Goal: Task Accomplishment & Management: Complete application form

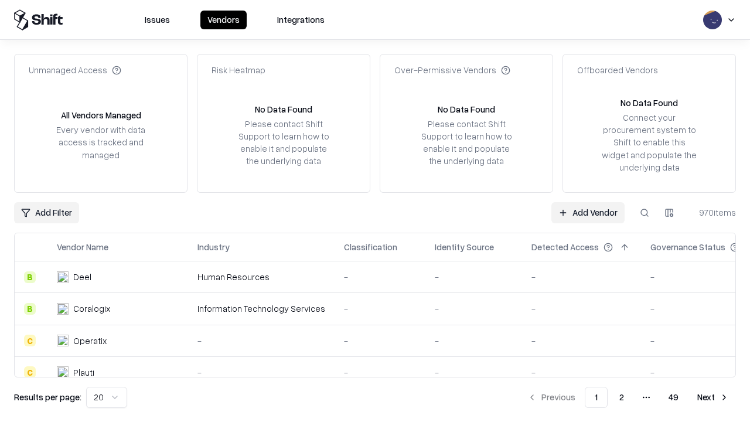
click at [588, 212] on link "Add Vendor" at bounding box center [587, 212] width 73 height 21
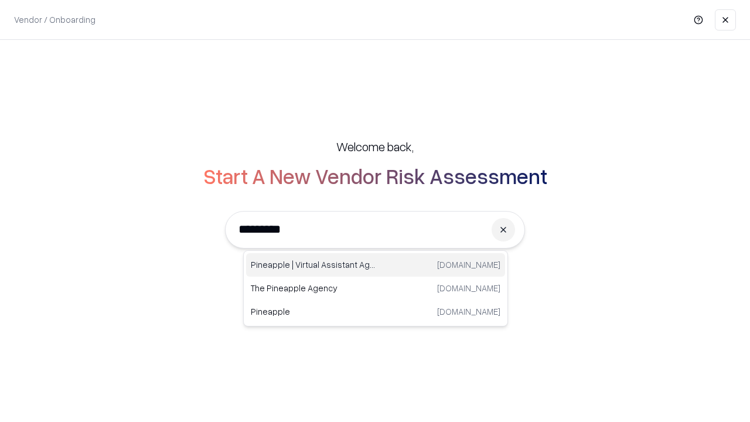
click at [376, 265] on div "Pineapple | Virtual Assistant Agency trypineapple.com" at bounding box center [375, 264] width 259 height 23
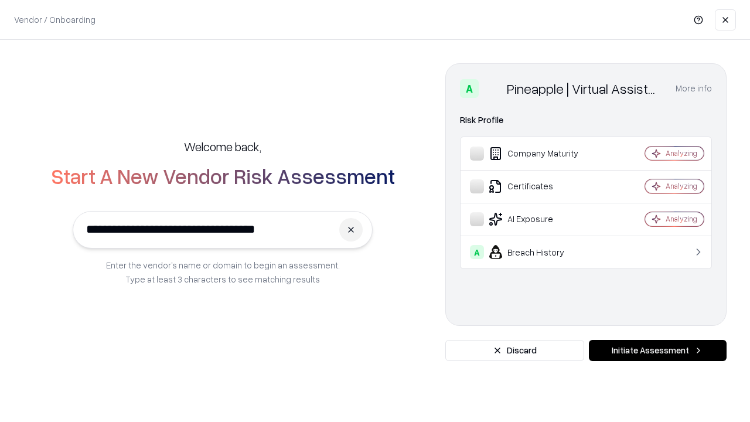
type input "**********"
click at [657, 350] on button "Initiate Assessment" at bounding box center [658, 350] width 138 height 21
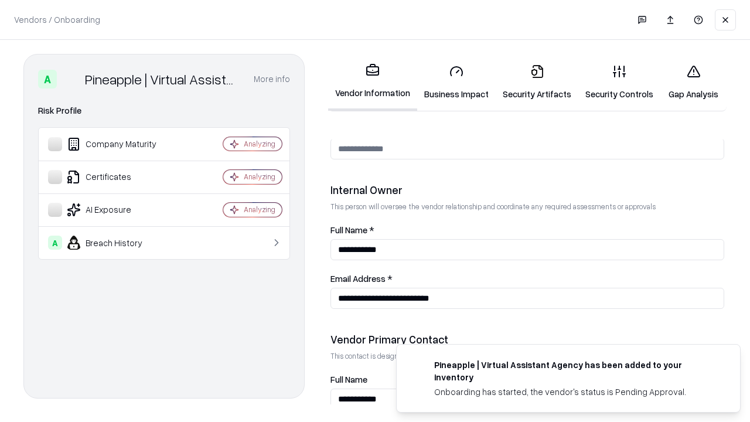
scroll to position [607, 0]
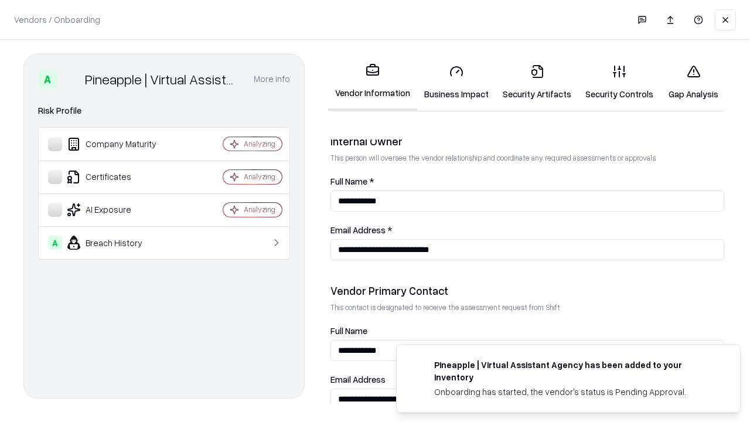
click at [456, 82] on link "Business Impact" at bounding box center [456, 82] width 79 height 54
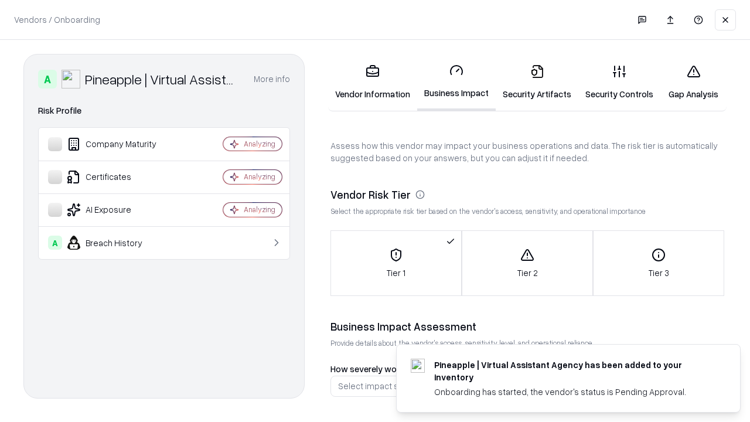
click at [537, 82] on link "Security Artifacts" at bounding box center [537, 82] width 83 height 54
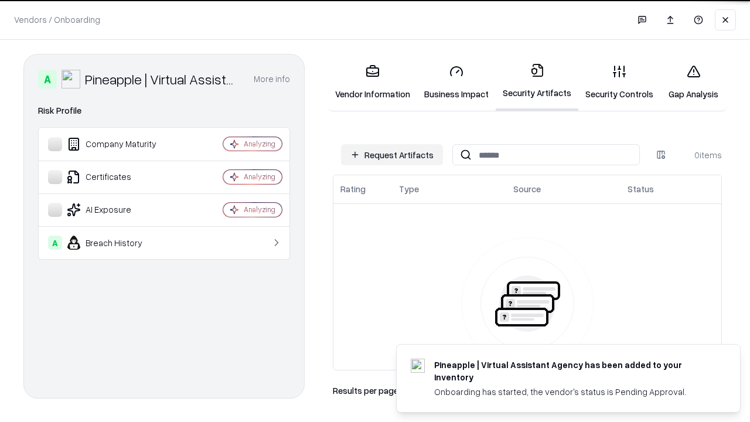
click at [392, 155] on button "Request Artifacts" at bounding box center [392, 154] width 102 height 21
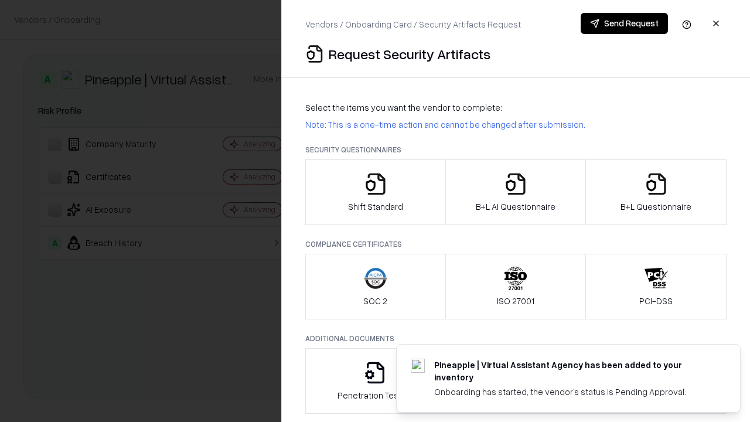
click at [375, 192] on icon "button" at bounding box center [375, 183] width 23 height 23
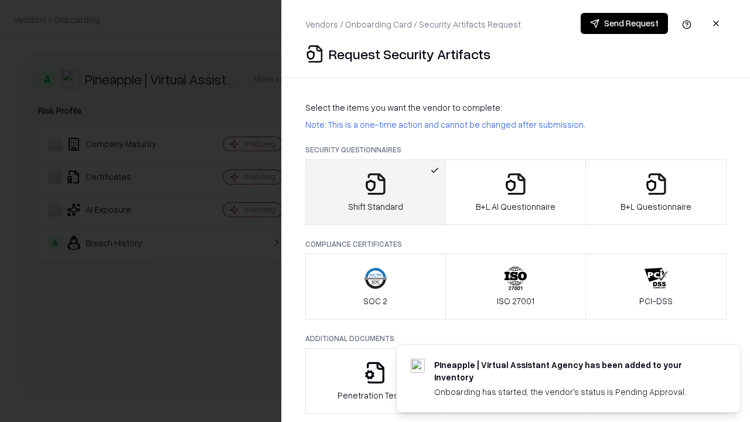
click at [624, 23] on button "Send Request" at bounding box center [624, 23] width 87 height 21
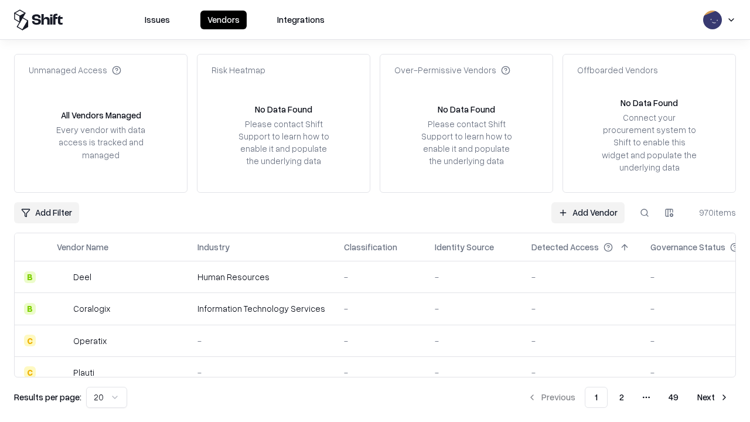
click at [644, 212] on button at bounding box center [644, 212] width 21 height 21
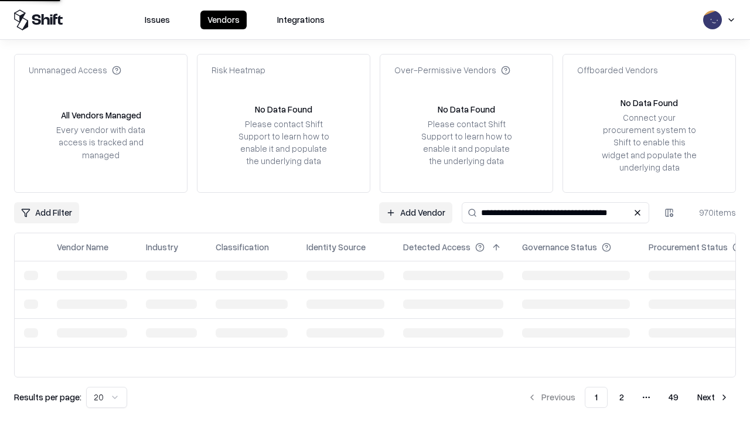
type input "**********"
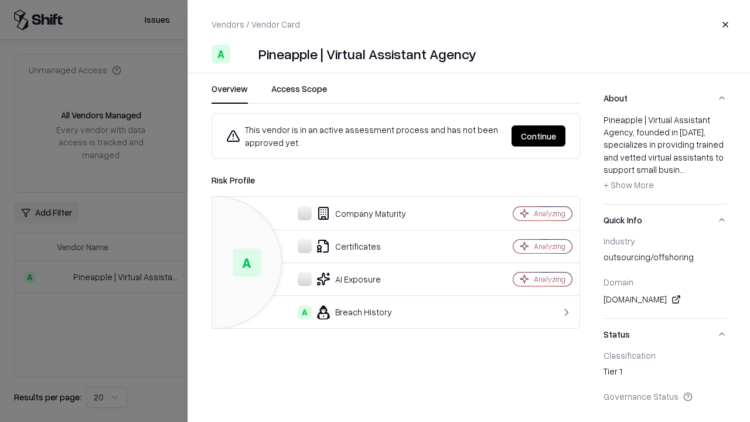
click at [538, 136] on button "Continue" at bounding box center [538, 135] width 54 height 21
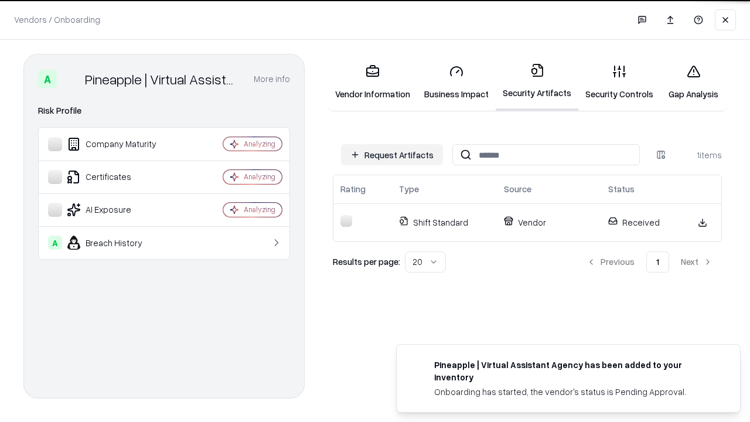
click at [619, 82] on link "Security Controls" at bounding box center [619, 82] width 82 height 54
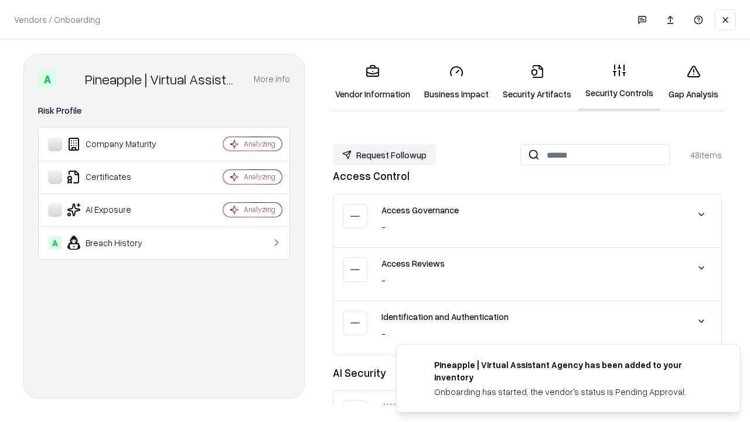
click at [384, 155] on button "Request Followup" at bounding box center [384, 154] width 103 height 21
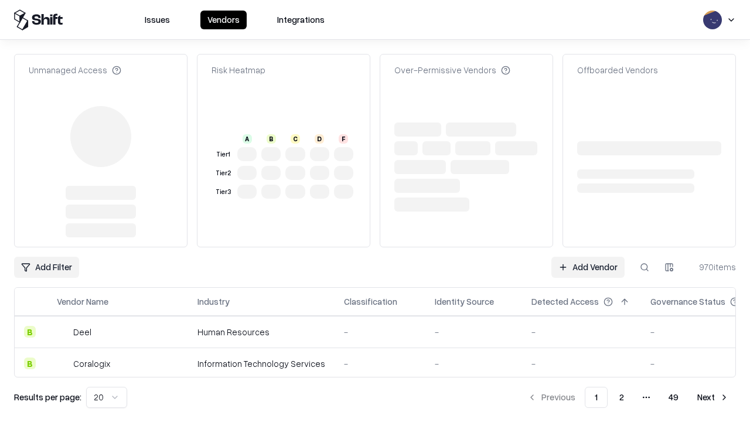
click at [588, 257] on link "Add Vendor" at bounding box center [587, 267] width 73 height 21
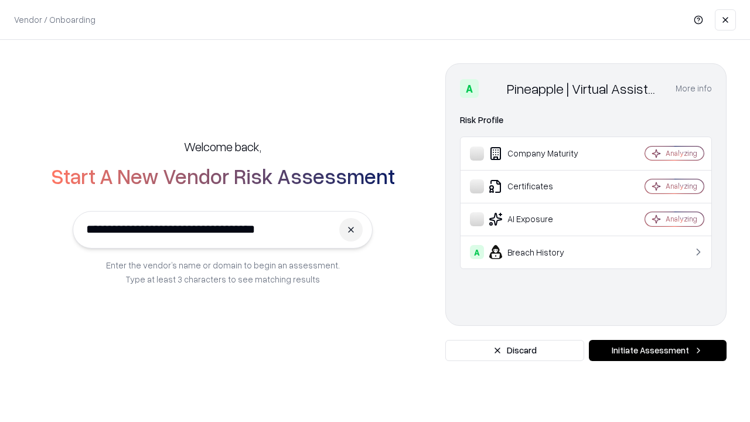
type input "**********"
click at [657, 350] on button "Initiate Assessment" at bounding box center [658, 350] width 138 height 21
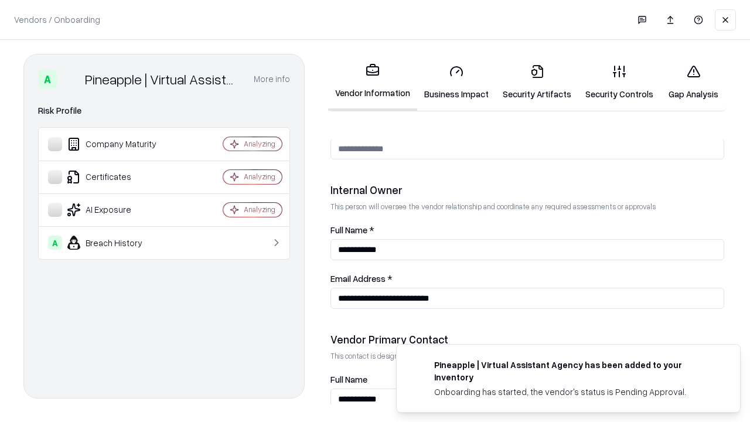
scroll to position [607, 0]
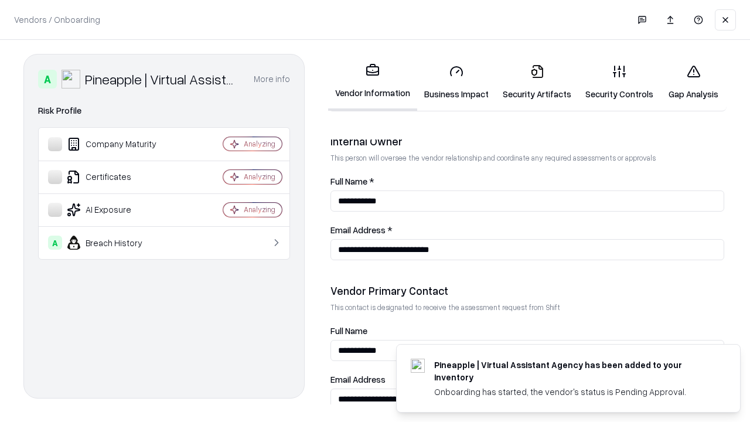
click at [693, 82] on link "Gap Analysis" at bounding box center [693, 82] width 66 height 54
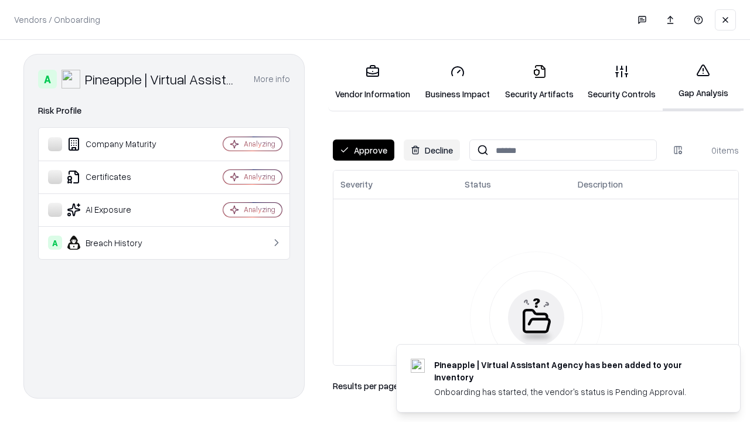
click at [363, 150] on button "Approve" at bounding box center [364, 149] width 62 height 21
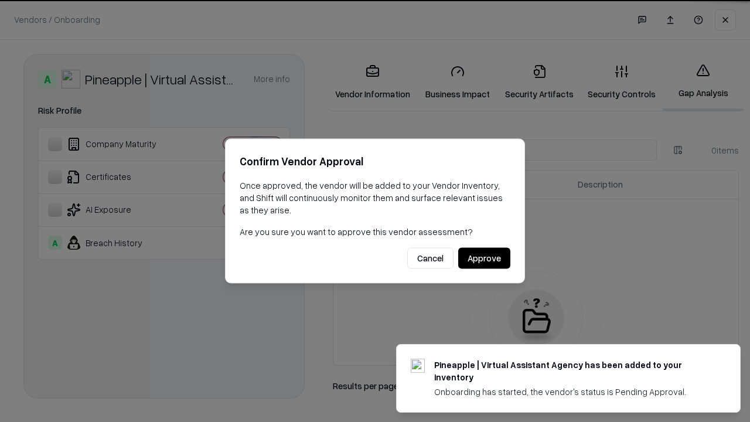
click at [484, 258] on button "Approve" at bounding box center [484, 258] width 52 height 21
